Goal: Transaction & Acquisition: Subscribe to service/newsletter

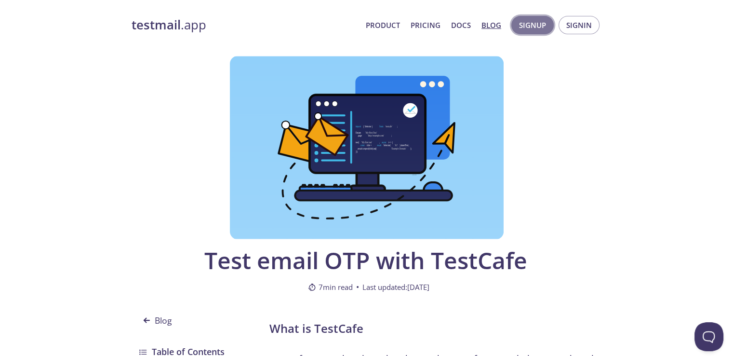
click at [528, 24] on span "Signup" at bounding box center [532, 25] width 27 height 13
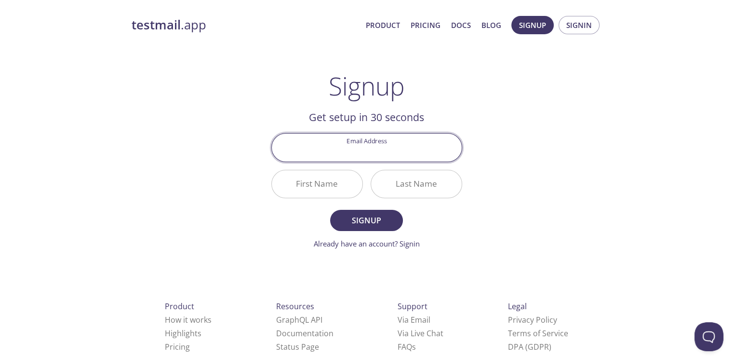
click at [366, 149] on input "Email Address" at bounding box center [367, 147] width 190 height 27
type input "[EMAIL_ADDRESS][DOMAIN_NAME]"
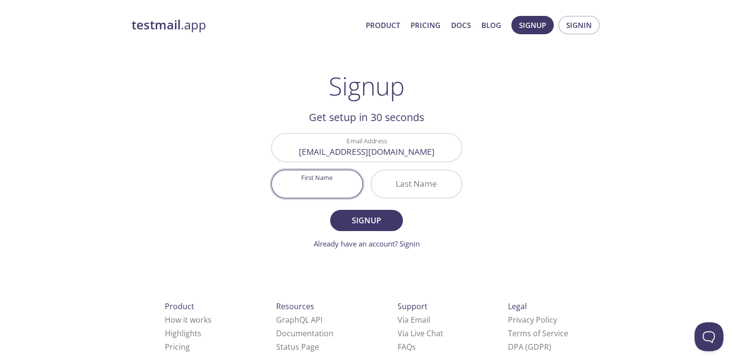
click at [326, 185] on input "First Name" at bounding box center [317, 183] width 91 height 27
type input "Hasnain"
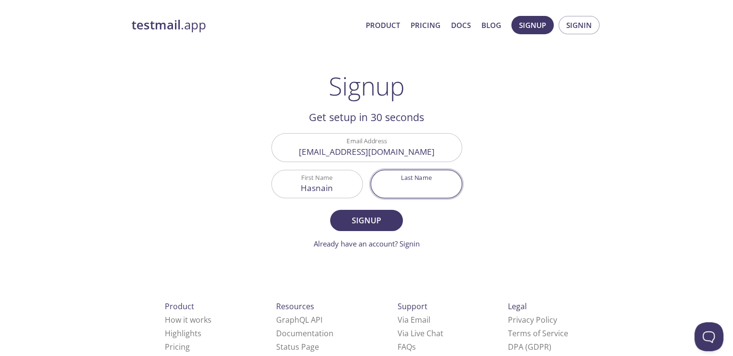
click at [391, 186] on input "Last Name" at bounding box center [416, 183] width 91 height 27
type input "ssss"
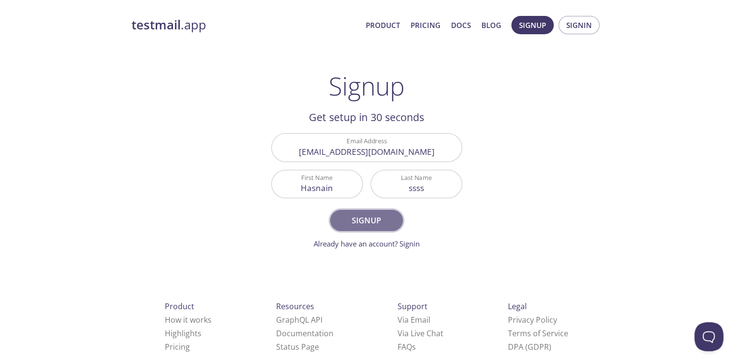
click at [356, 221] on span "Signup" at bounding box center [366, 220] width 51 height 13
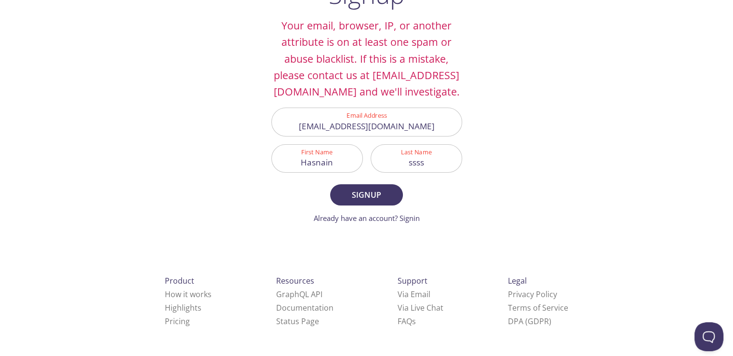
scroll to position [96, 0]
